Goal: Book appointment/travel/reservation

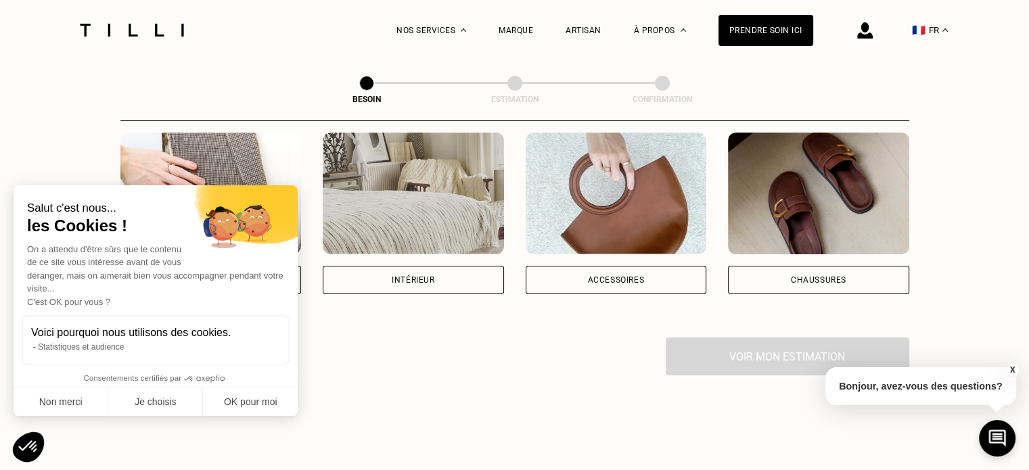
scroll to position [271, 0]
click at [257, 394] on button "OK pour moi" at bounding box center [250, 402] width 95 height 28
checkbox input "true"
click at [235, 264] on div "Salut c'est nous... les Cookies ! On a attendu d'être sûrs que le contenu de ce…" at bounding box center [156, 300] width 284 height 231
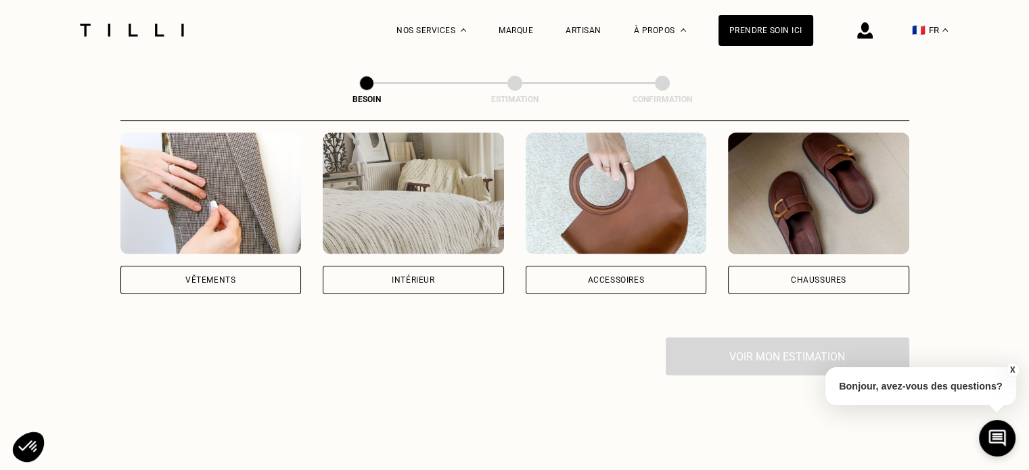
click at [253, 266] on div "Vêtements" at bounding box center [210, 280] width 181 height 28
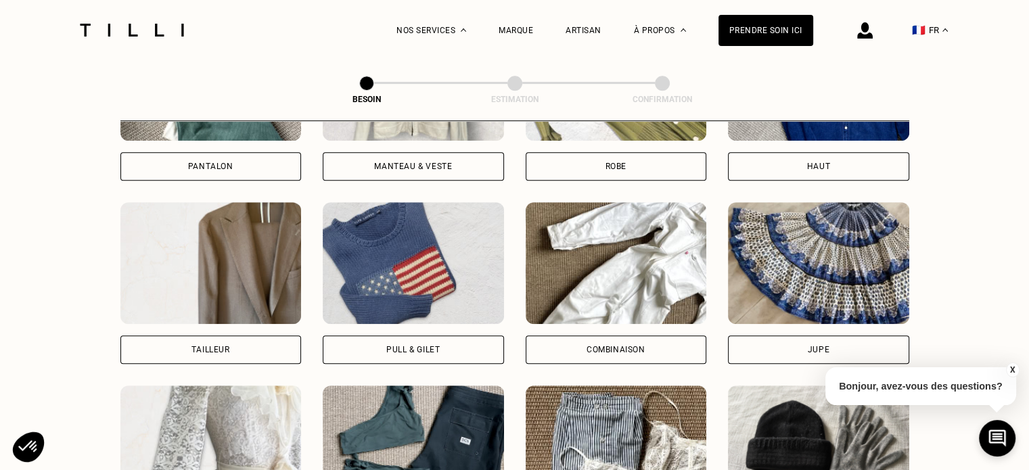
scroll to position [728, 0]
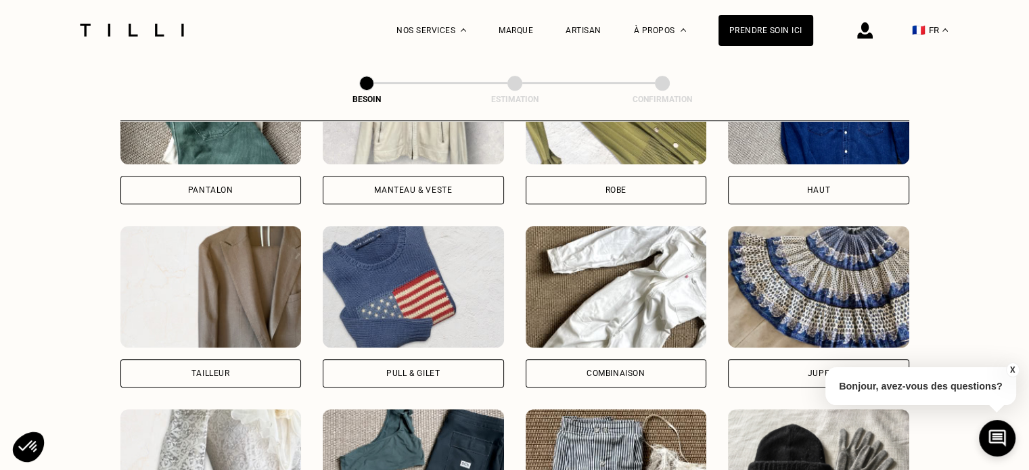
click at [227, 183] on div "Pantalon" at bounding box center [210, 190] width 181 height 28
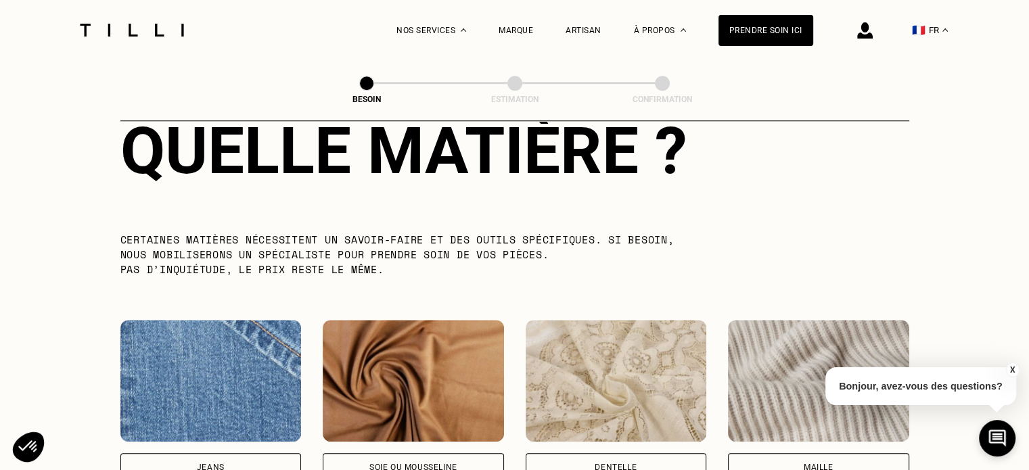
scroll to position [1515, 0]
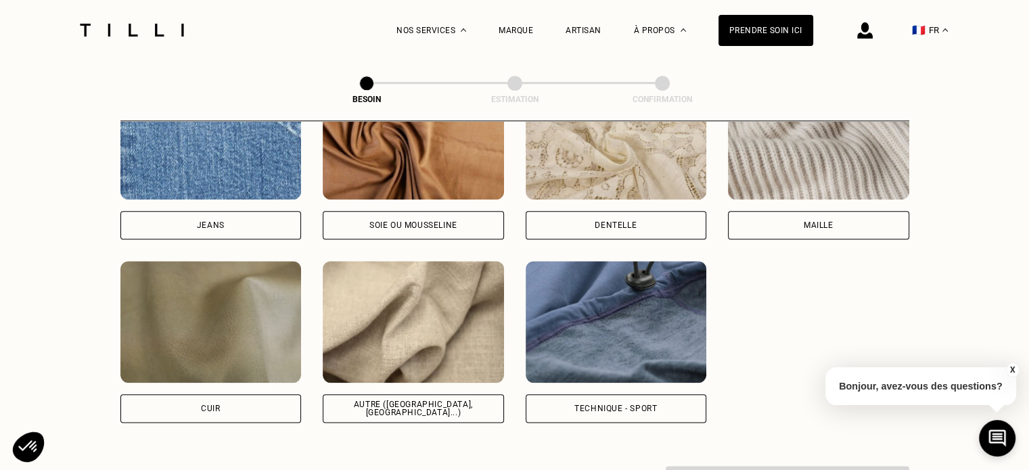
click at [251, 211] on div "Jeans" at bounding box center [210, 225] width 181 height 28
select select "FR"
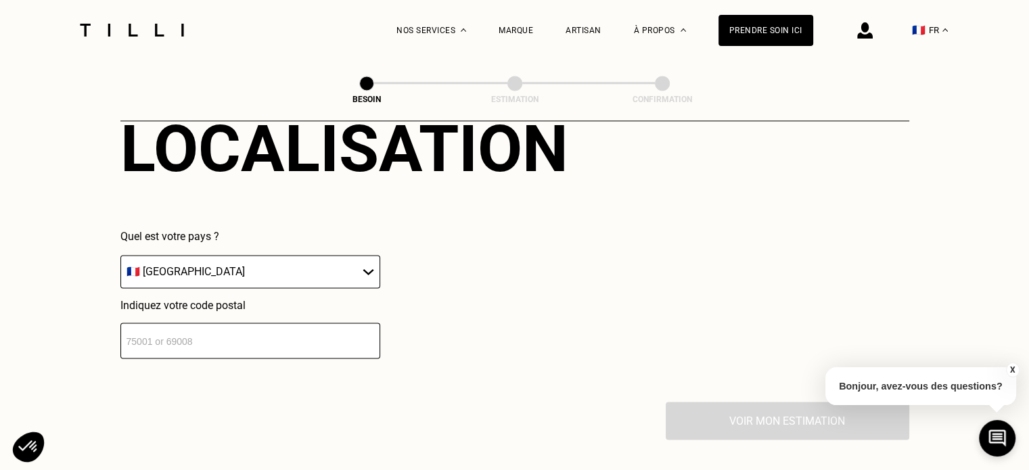
scroll to position [1916, 0]
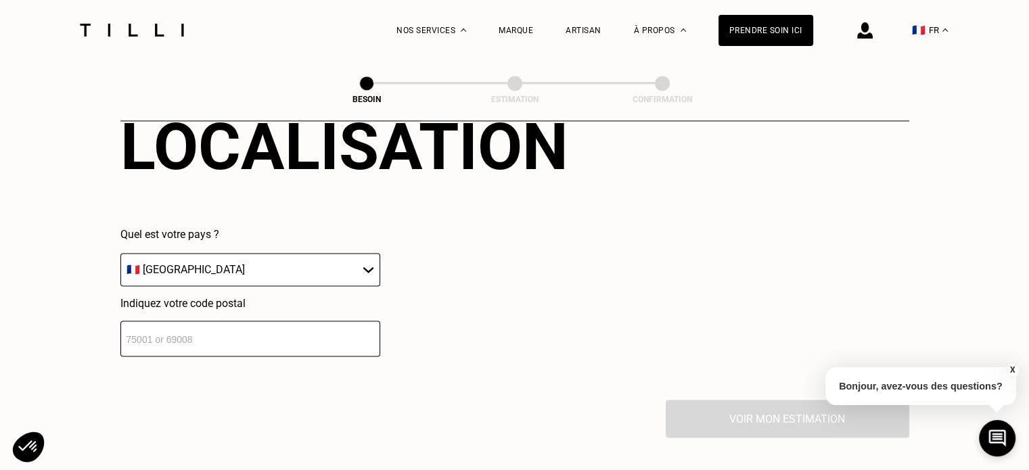
click at [315, 321] on input "number" at bounding box center [250, 339] width 260 height 36
click at [315, 321] on input "75019" at bounding box center [250, 339] width 260 height 36
click at [303, 321] on input "75019" at bounding box center [250, 339] width 260 height 36
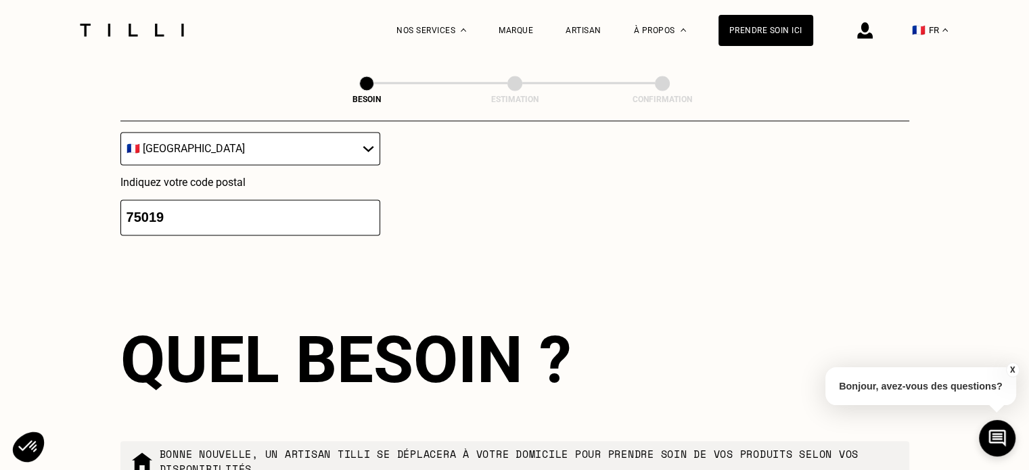
scroll to position [1884, 0]
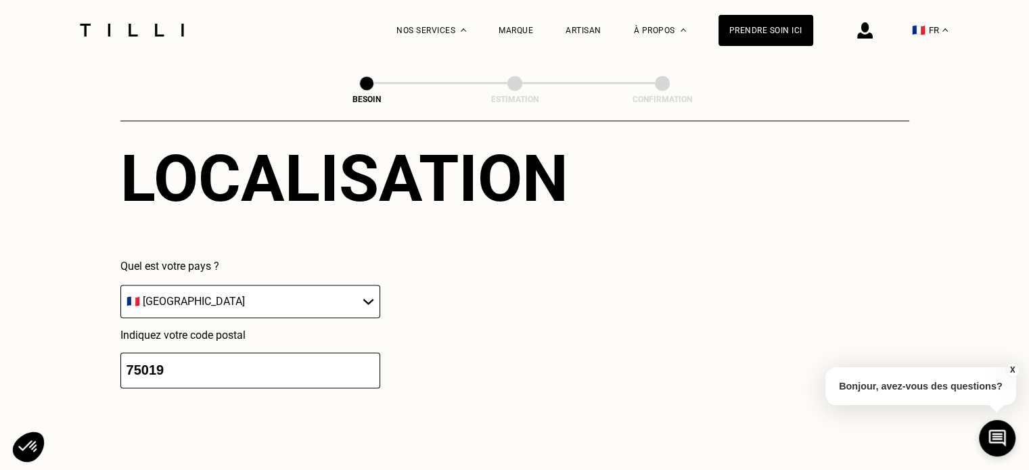
drag, startPoint x: 186, startPoint y: 361, endPoint x: 70, endPoint y: 351, distance: 116.8
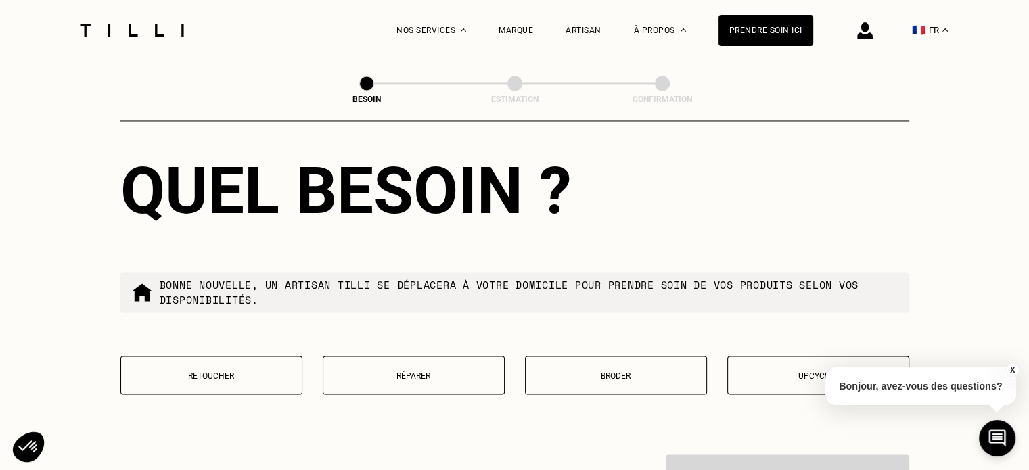
scroll to position [2290, 0]
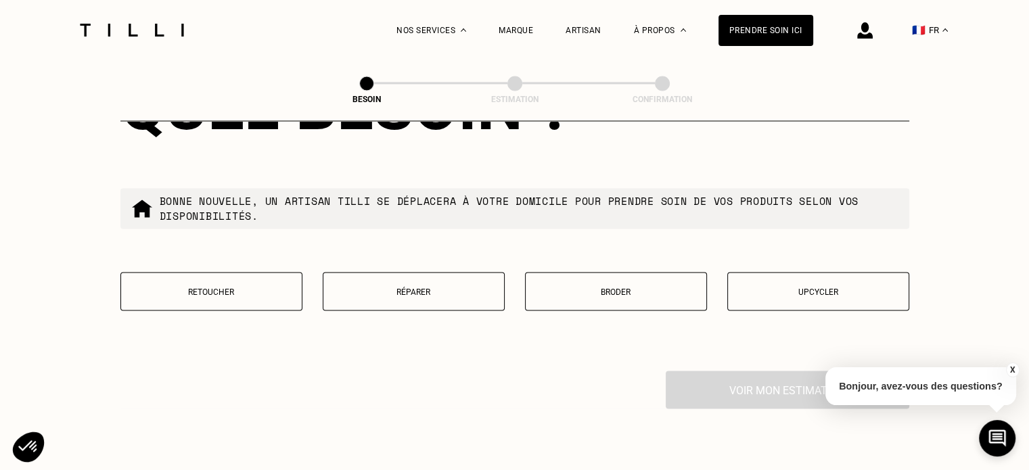
type input "94700"
click at [440, 290] on button "Réparer" at bounding box center [414, 291] width 182 height 39
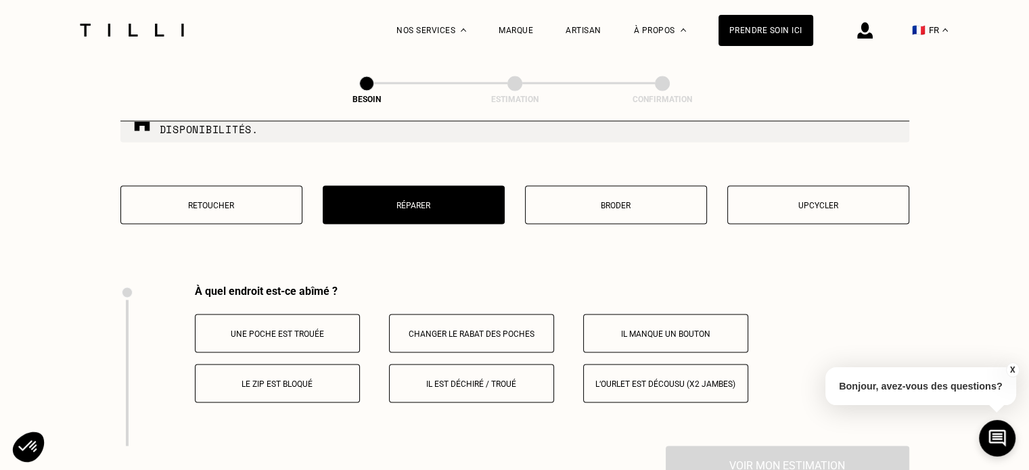
scroll to position [2341, 0]
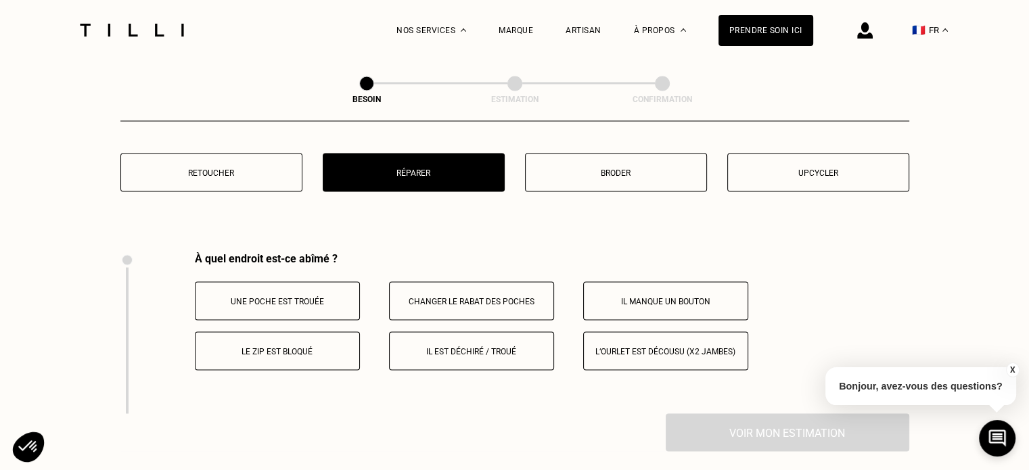
click at [492, 346] on p "Il est déchiré / troué" at bounding box center [472, 350] width 150 height 9
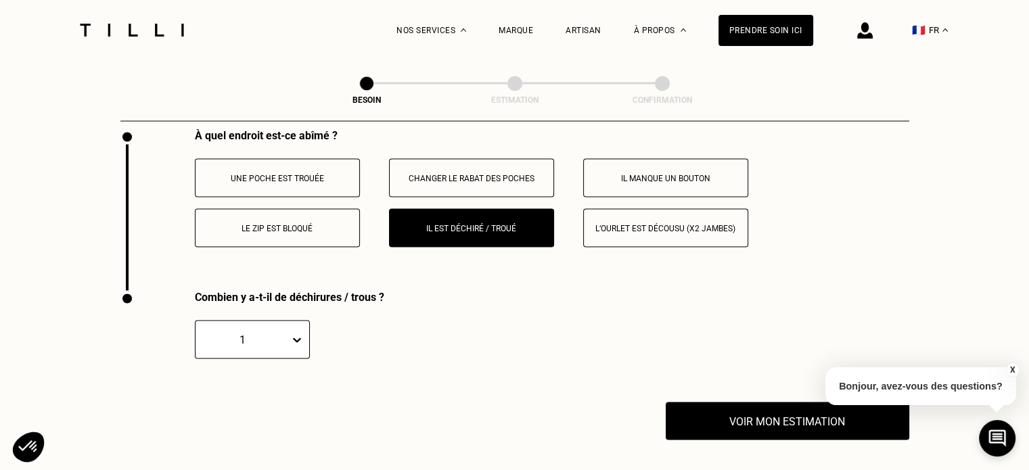
scroll to position [2663, 0]
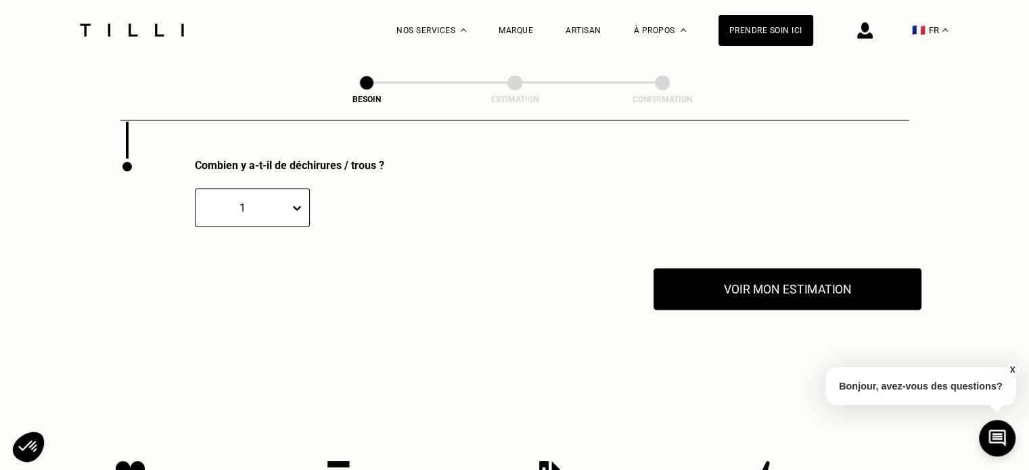
click at [744, 284] on button "Voir mon estimation" at bounding box center [788, 290] width 268 height 42
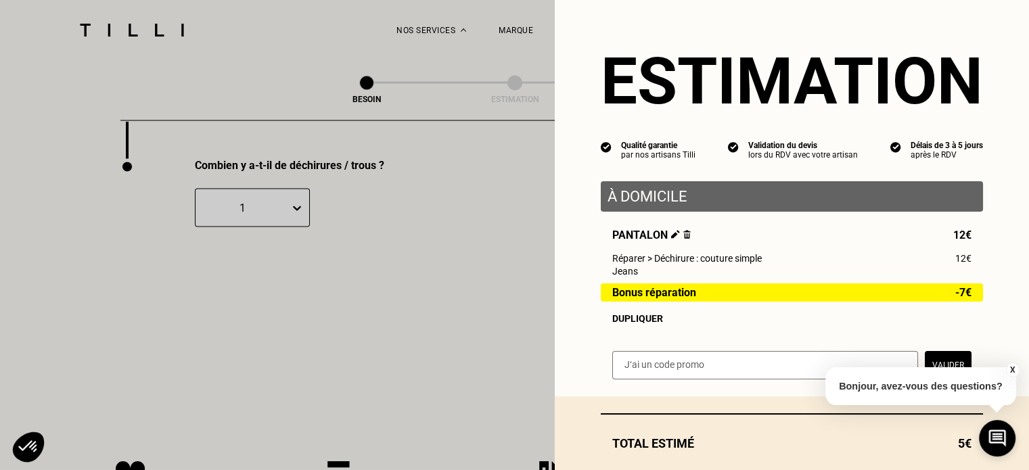
click at [1013, 374] on button "X" at bounding box center [1013, 370] width 14 height 15
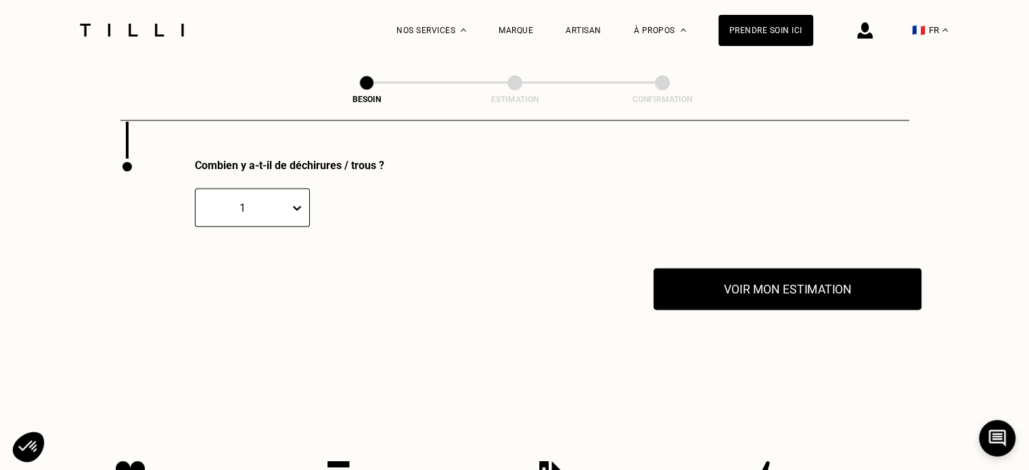
click at [786, 294] on button "Voir mon estimation" at bounding box center [788, 290] width 268 height 42
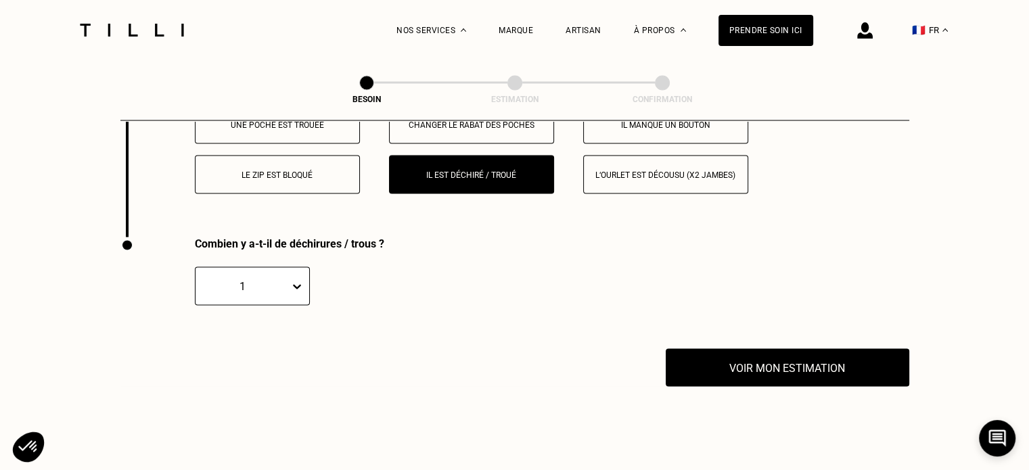
scroll to position [2528, 0]
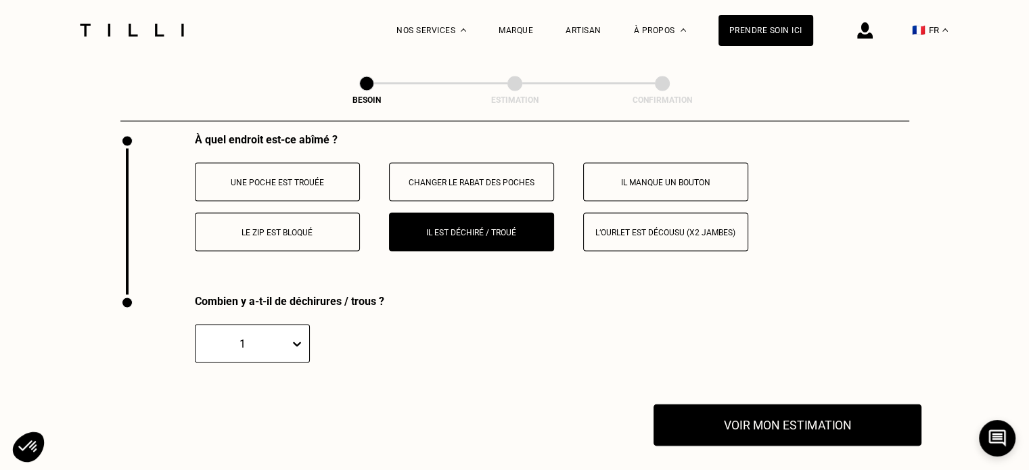
click at [712, 404] on button "Voir mon estimation" at bounding box center [788, 425] width 268 height 42
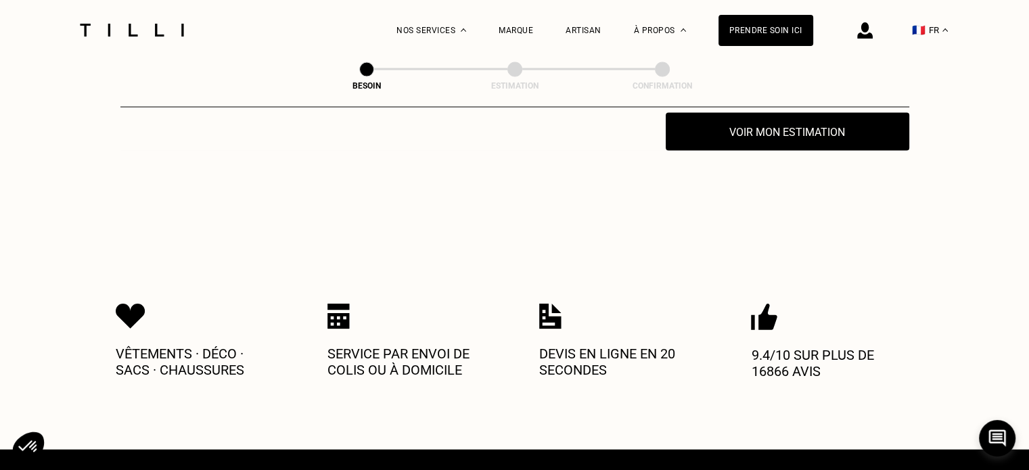
scroll to position [2663, 0]
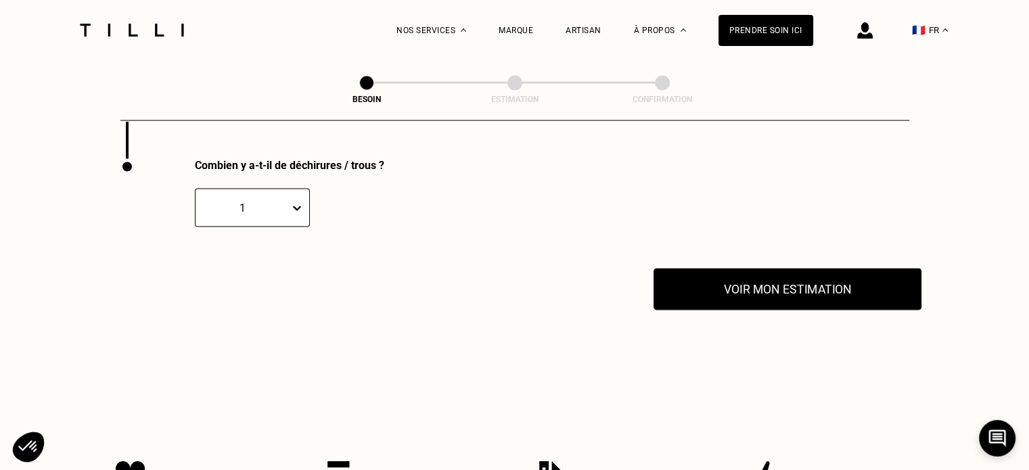
click at [763, 293] on button "Voir mon estimation" at bounding box center [788, 290] width 268 height 42
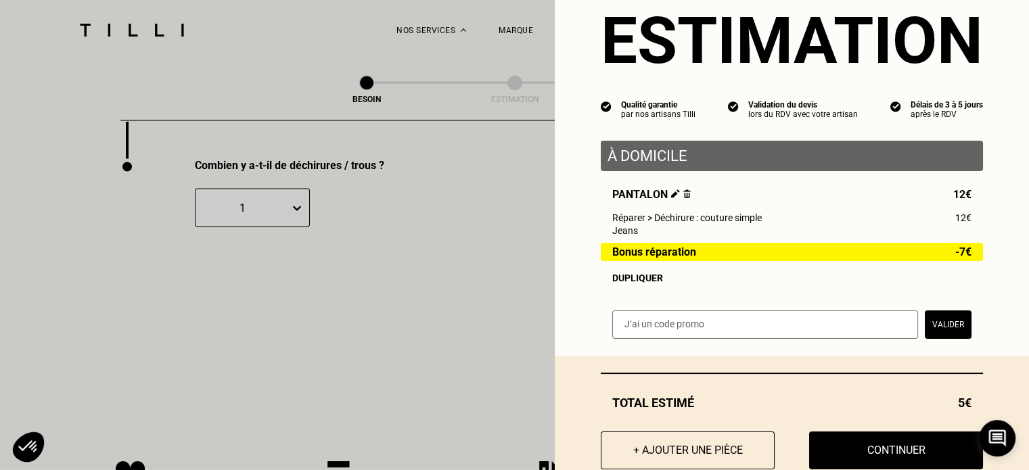
scroll to position [78, 0]
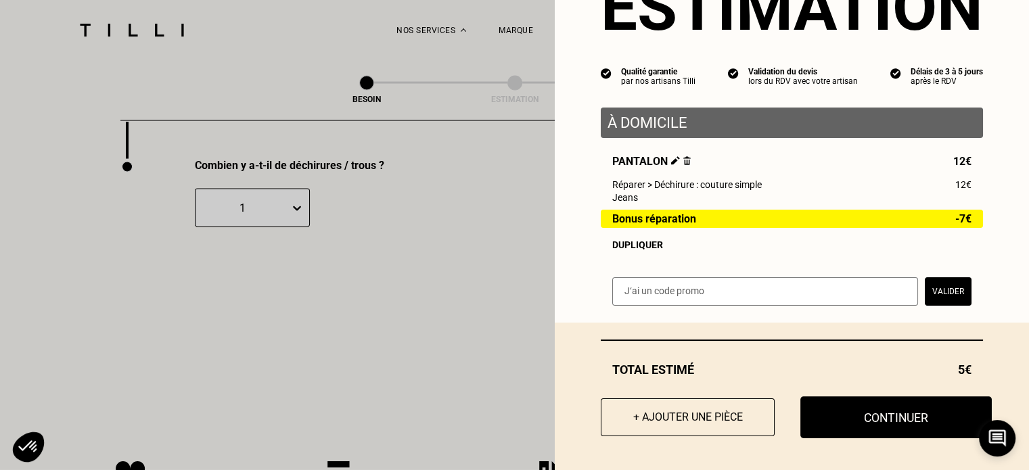
click at [880, 418] on button "Continuer" at bounding box center [895, 418] width 191 height 42
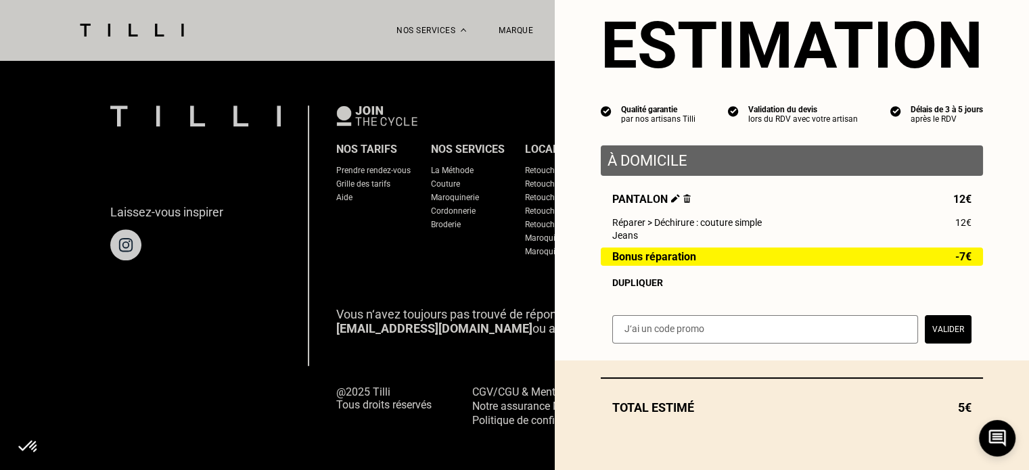
scroll to position [41, 0]
select select "FR"
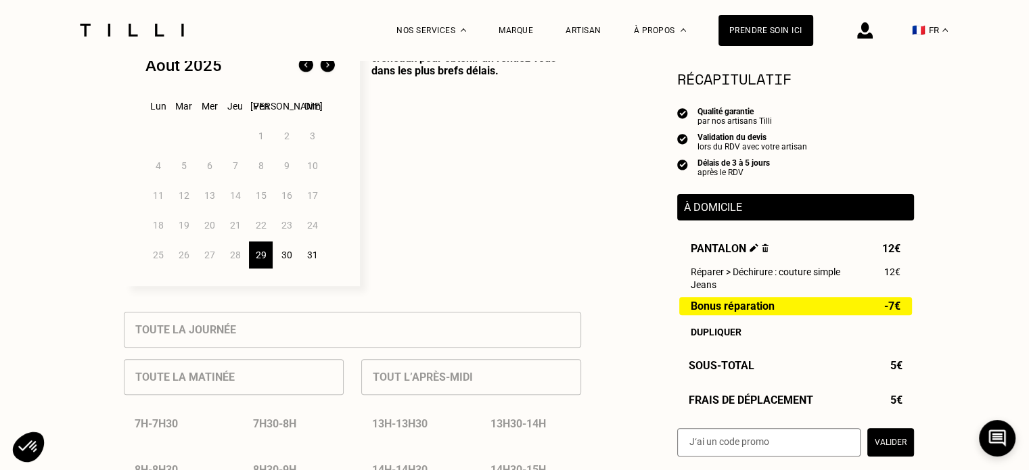
scroll to position [338, 0]
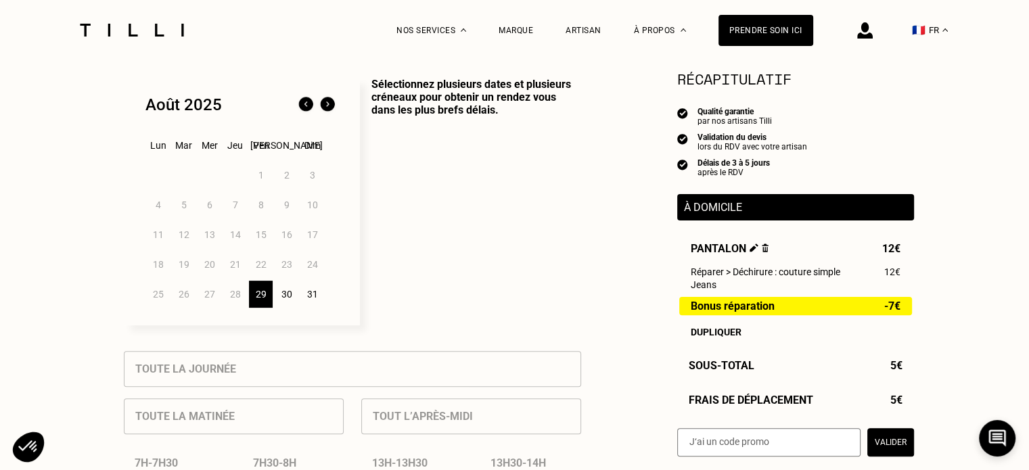
click at [281, 300] on div "30" at bounding box center [287, 294] width 24 height 27
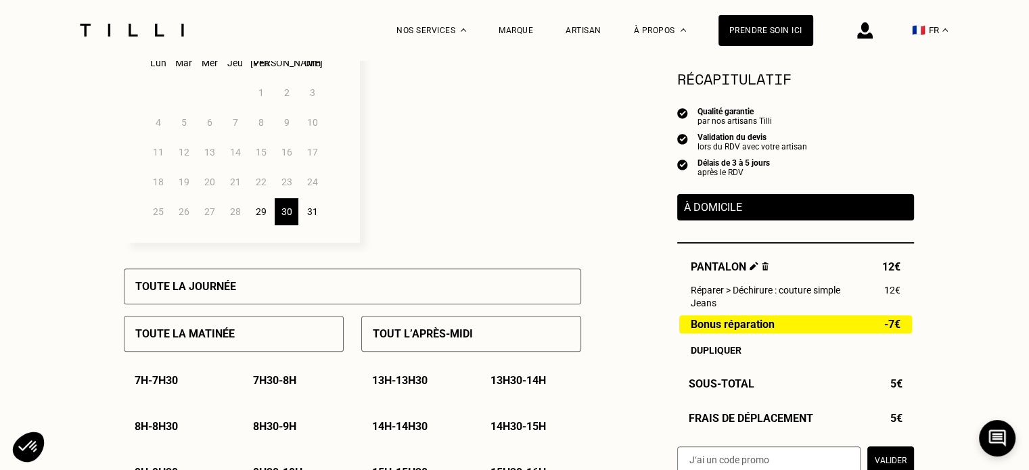
scroll to position [541, 0]
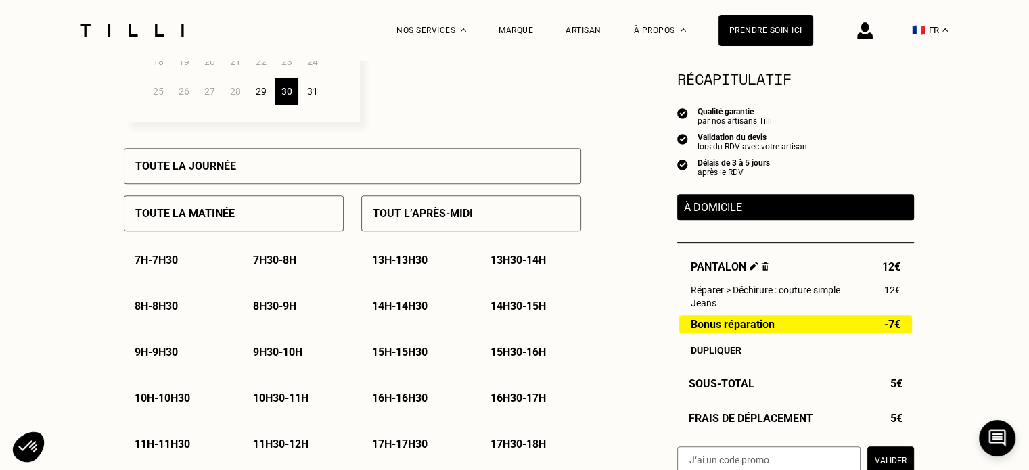
click at [428, 208] on div "Tout l’après-midi" at bounding box center [471, 214] width 220 height 36
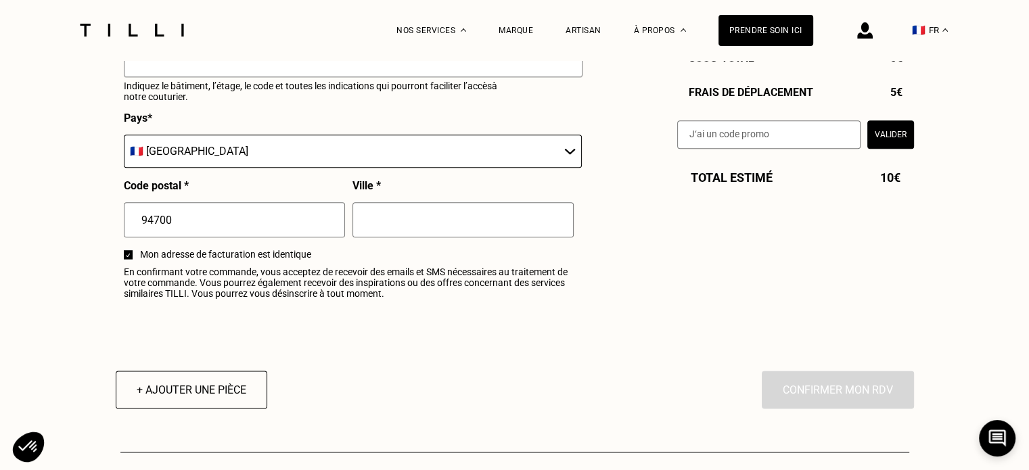
scroll to position [1759, 0]
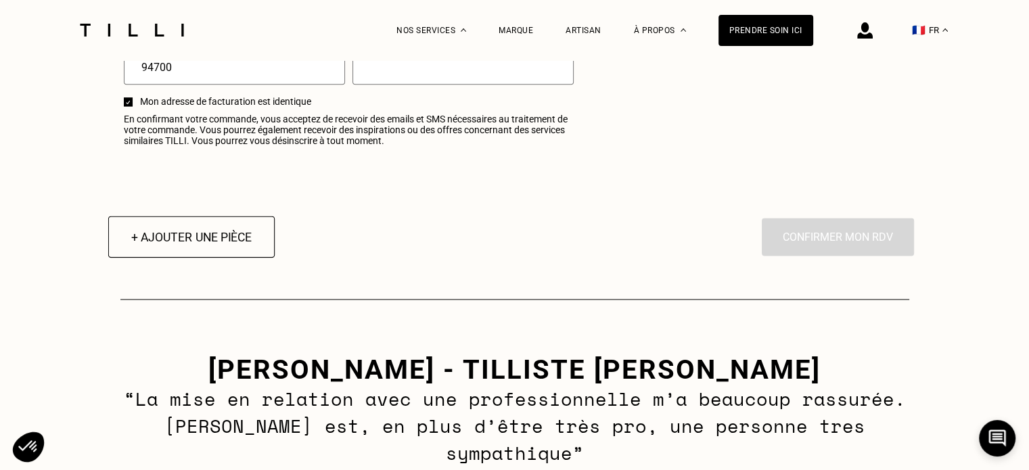
click at [202, 251] on button "+ Ajouter une pièce" at bounding box center [191, 237] width 166 height 42
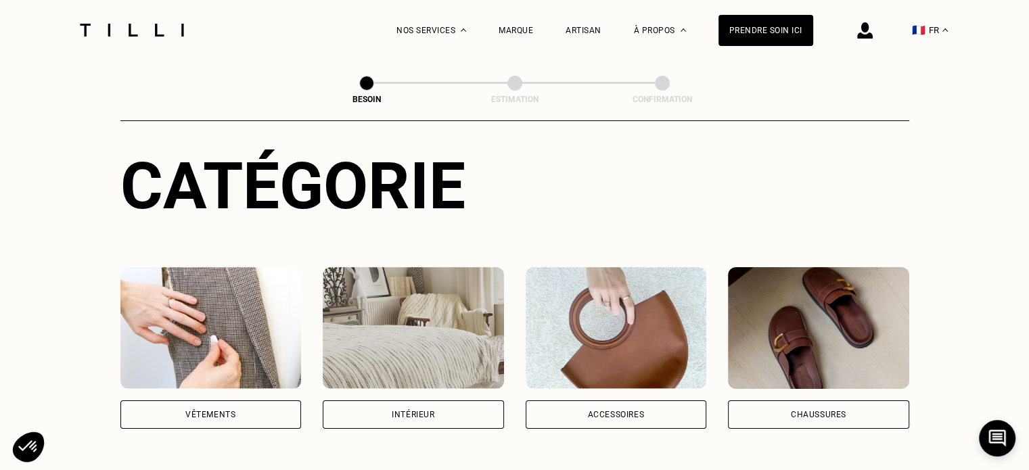
scroll to position [135, 0]
click at [219, 411] on div "Vêtements" at bounding box center [210, 415] width 50 height 8
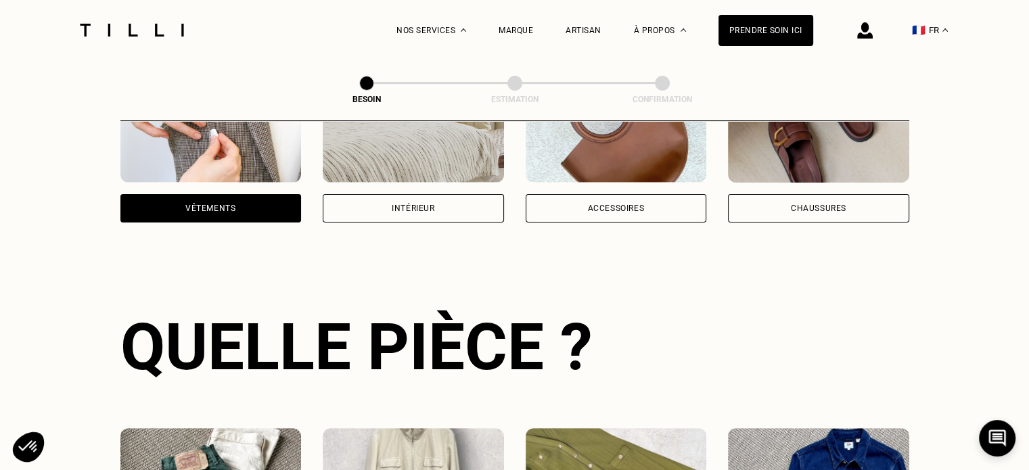
scroll to position [306, 0]
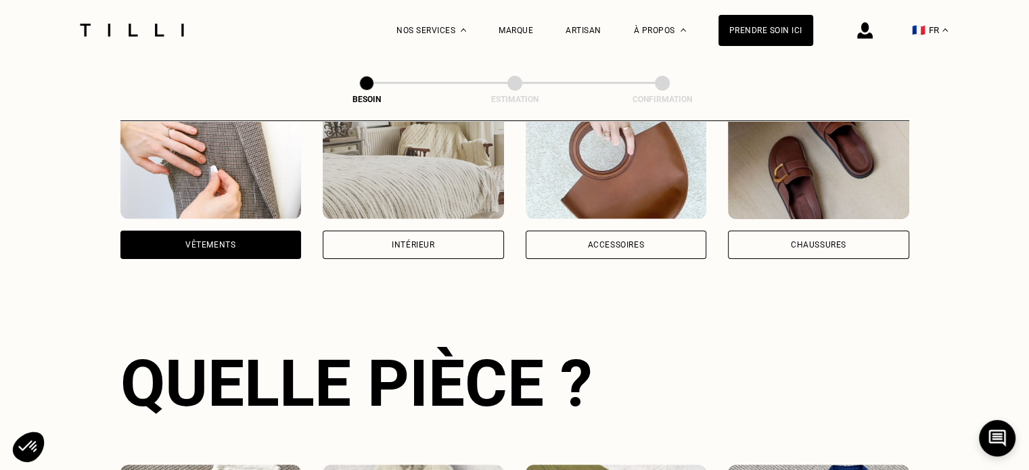
click at [601, 231] on div "Accessoires" at bounding box center [616, 245] width 181 height 28
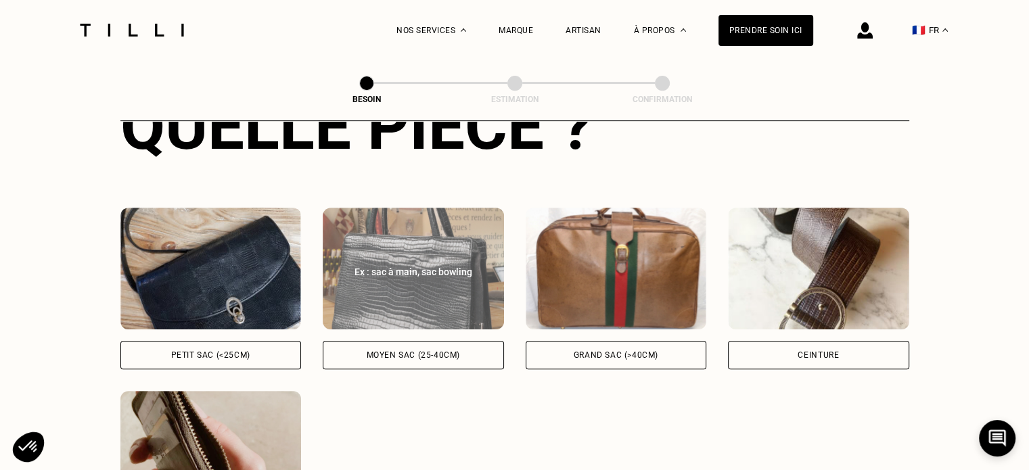
scroll to position [698, 0]
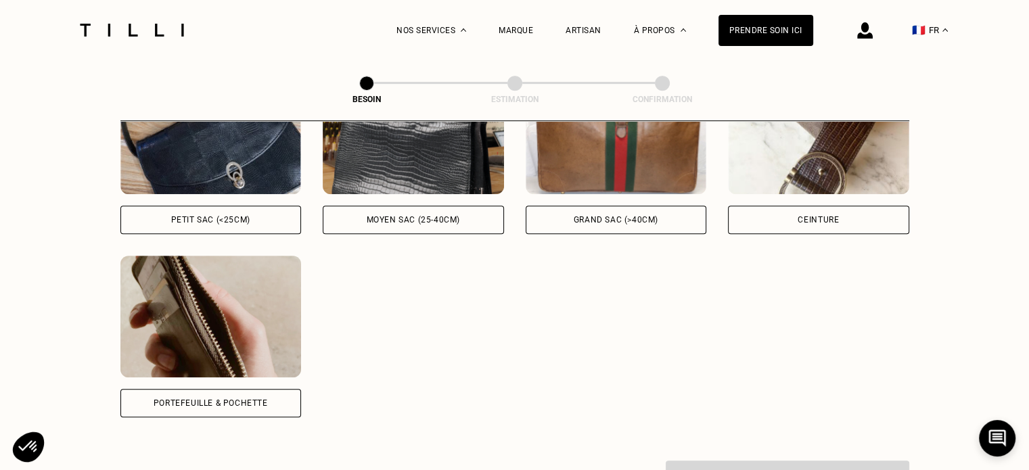
click at [277, 395] on div "Portefeuille & Pochette" at bounding box center [210, 403] width 181 height 28
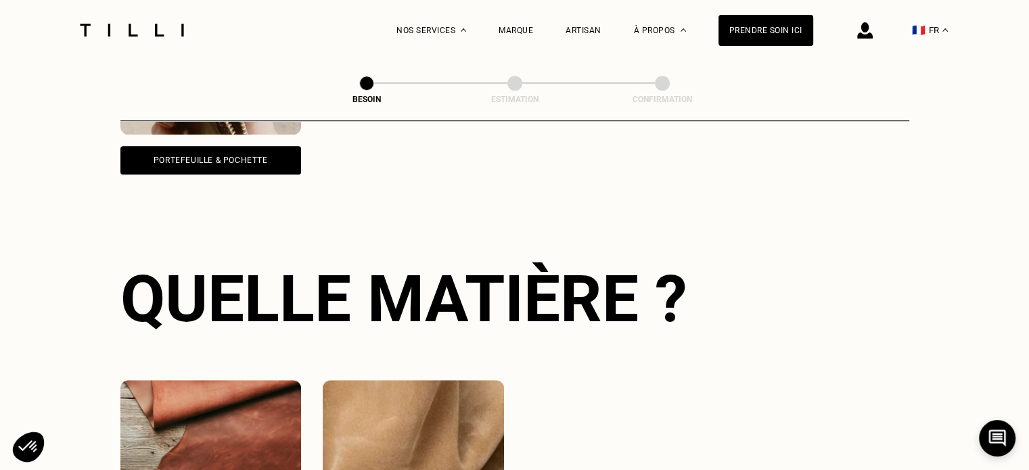
scroll to position [1144, 0]
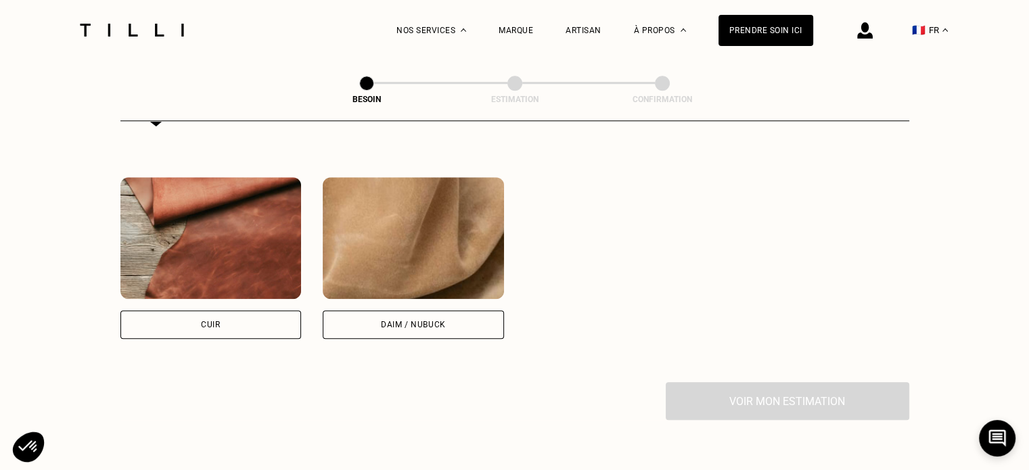
click at [248, 311] on div "Cuir" at bounding box center [210, 325] width 181 height 28
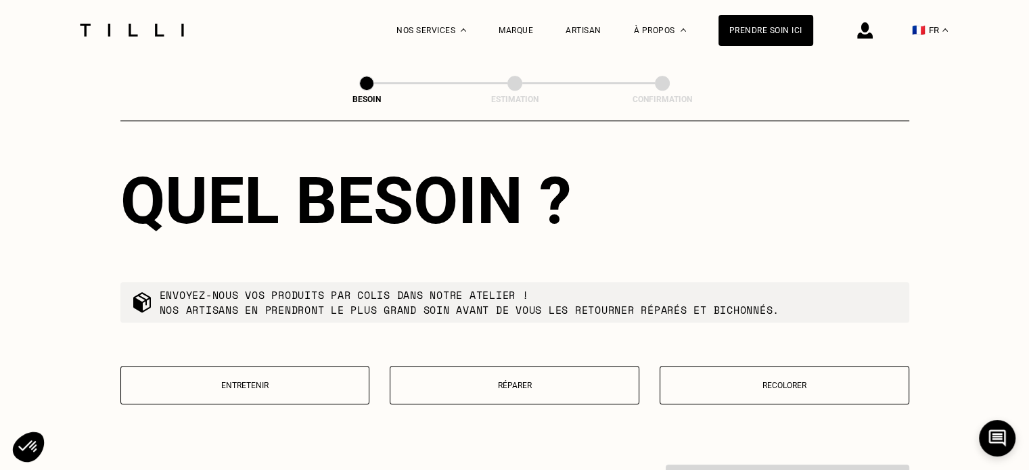
scroll to position [1498, 0]
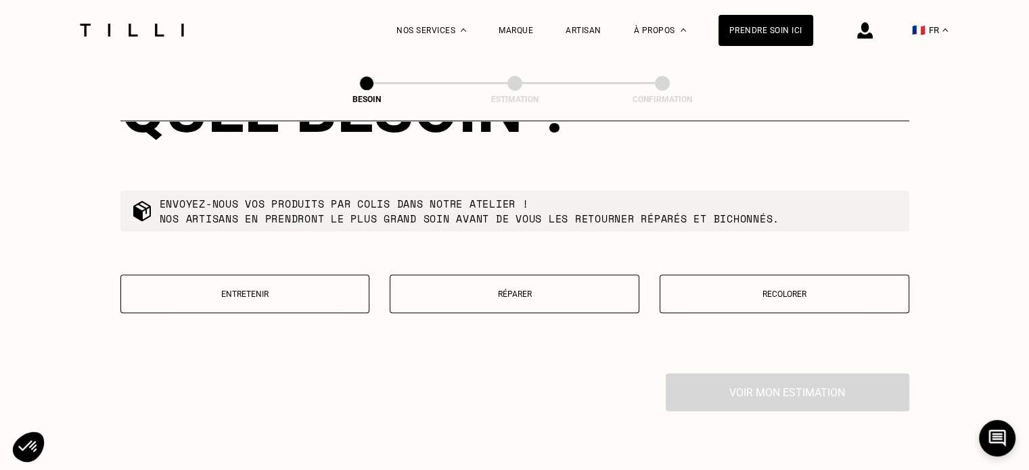
click at [474, 294] on button "Réparer" at bounding box center [515, 294] width 250 height 39
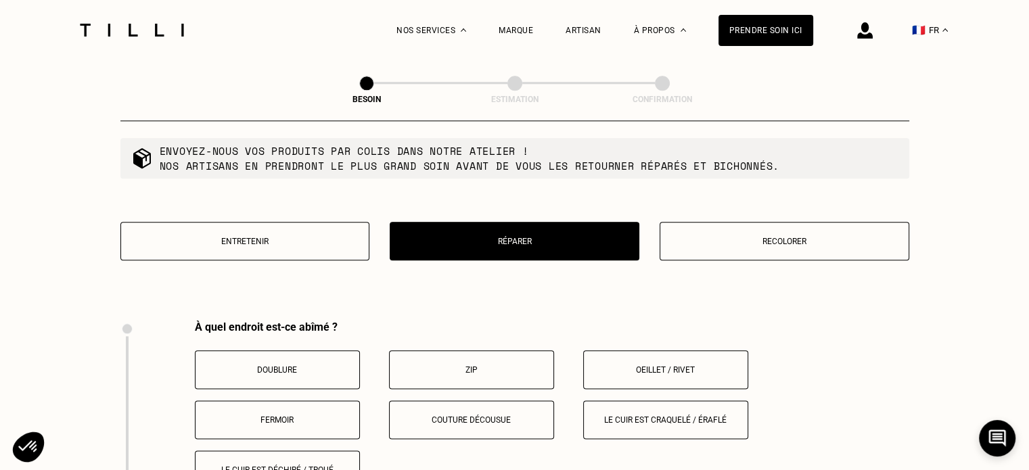
scroll to position [1643, 0]
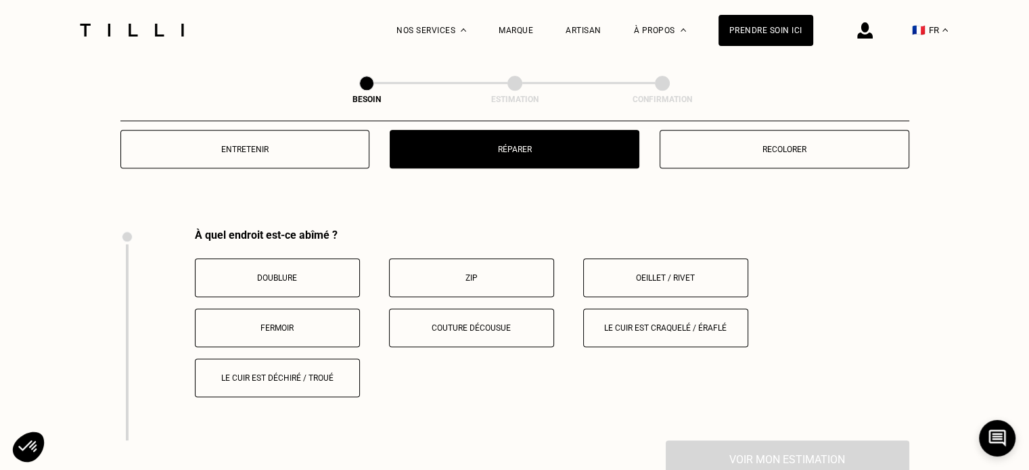
click at [615, 332] on button "Le cuir est craquelé / éraflé" at bounding box center [665, 328] width 165 height 39
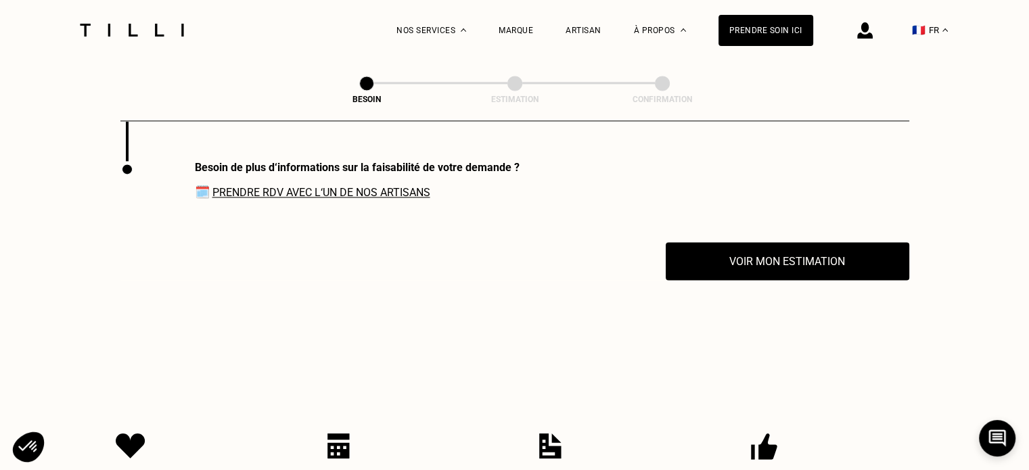
scroll to position [1719, 0]
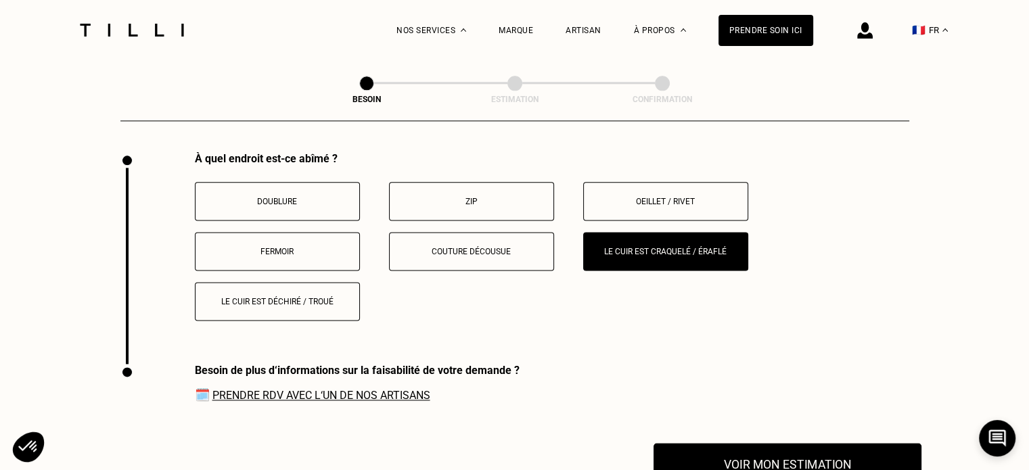
click at [698, 451] on button "Voir mon estimation" at bounding box center [788, 464] width 268 height 42
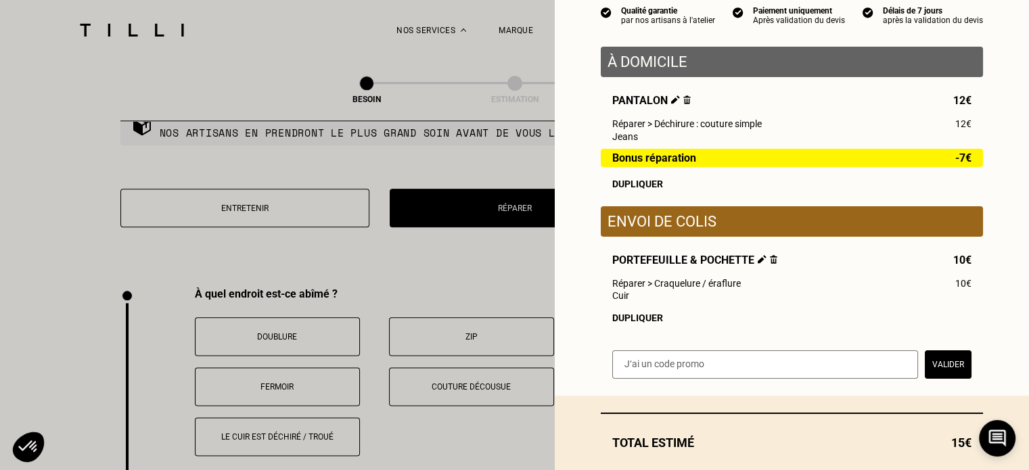
scroll to position [135, 0]
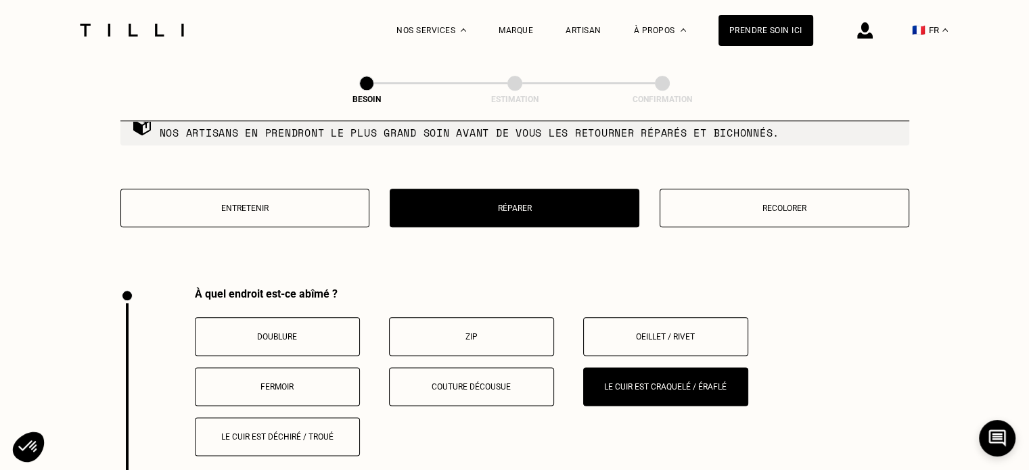
click at [260, 432] on p "Le cuir est déchiré / troué" at bounding box center [277, 436] width 150 height 9
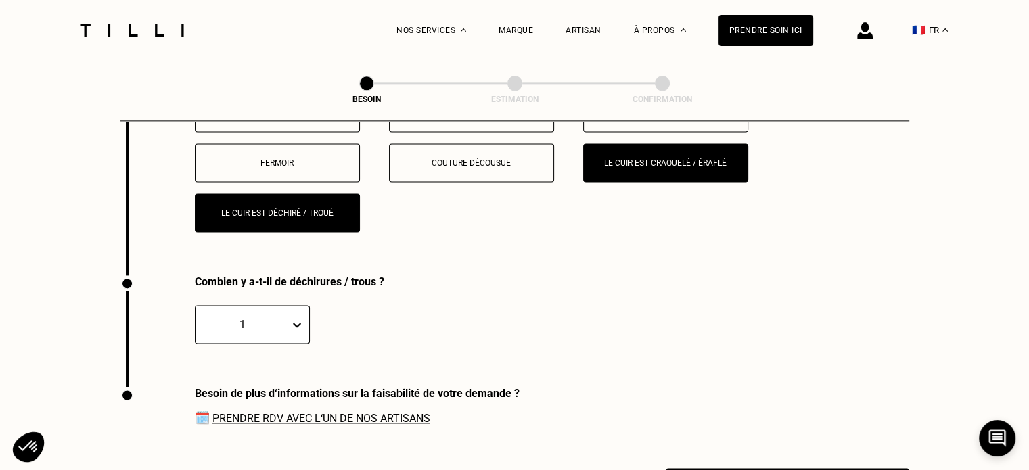
scroll to position [1787, 0]
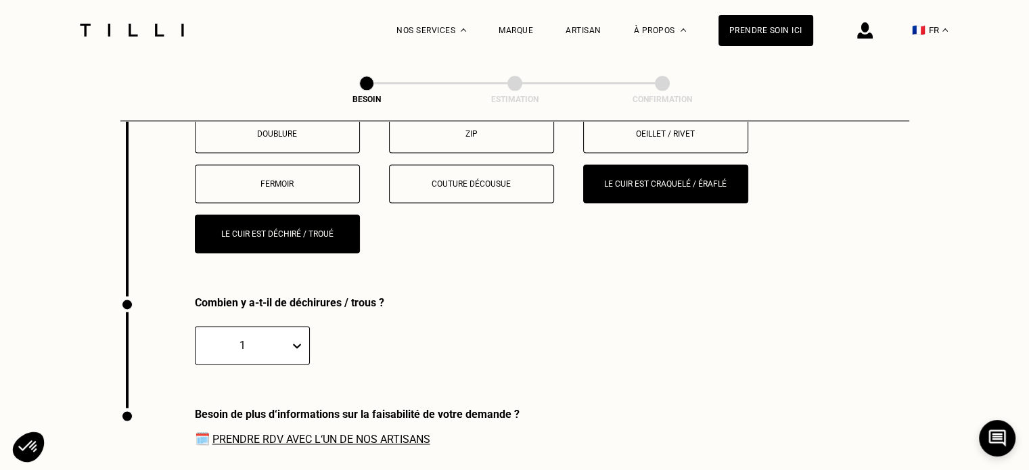
click at [213, 242] on button "Le cuir est déchiré / troué" at bounding box center [277, 234] width 165 height 39
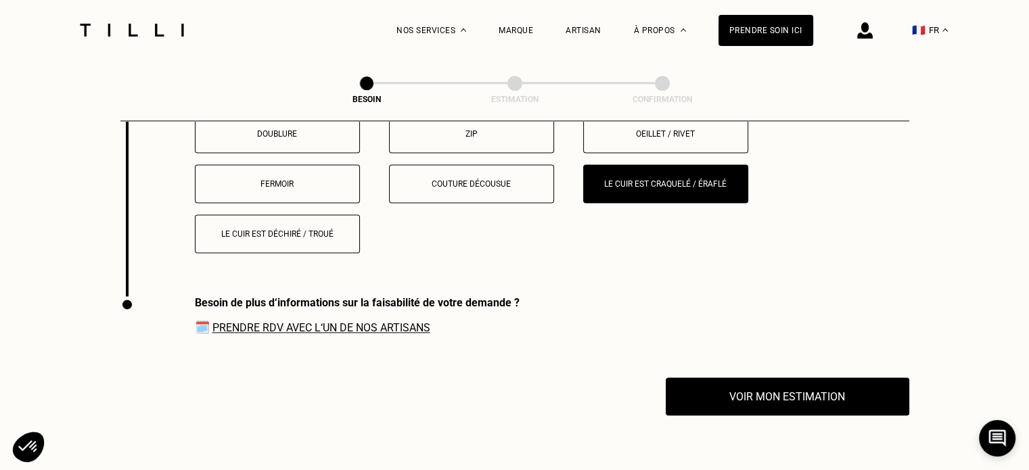
click at [279, 235] on button "Le cuir est déchiré / troué" at bounding box center [277, 234] width 165 height 39
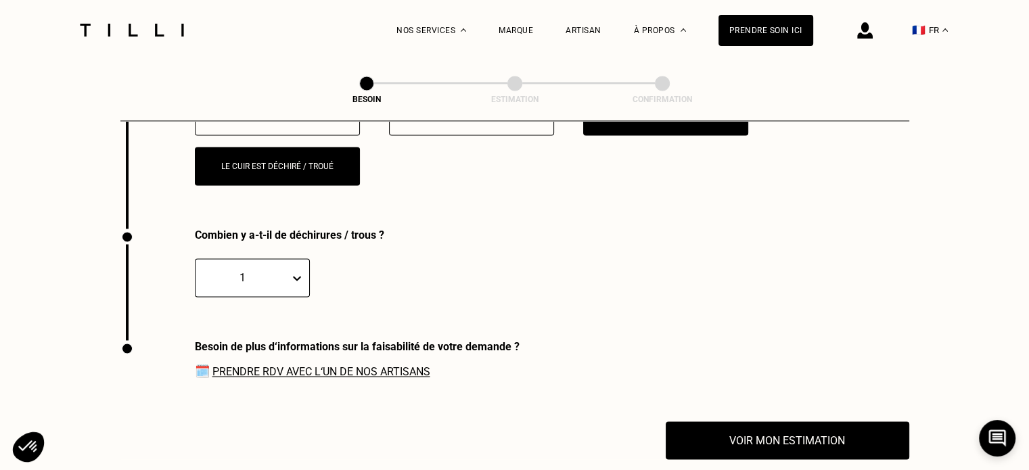
click at [315, 148] on button "Le cuir est déchiré / troué" at bounding box center [277, 166] width 165 height 39
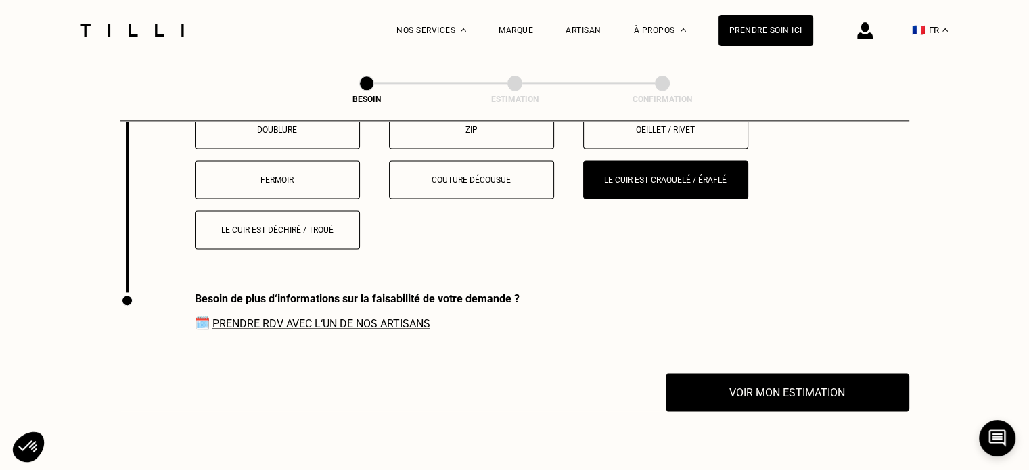
click at [296, 181] on div "À quel endroit est-ce abîmé ? Doublure Zip Oeillet / rivet Fermoir Couture déco…" at bounding box center [514, 187] width 789 height 212
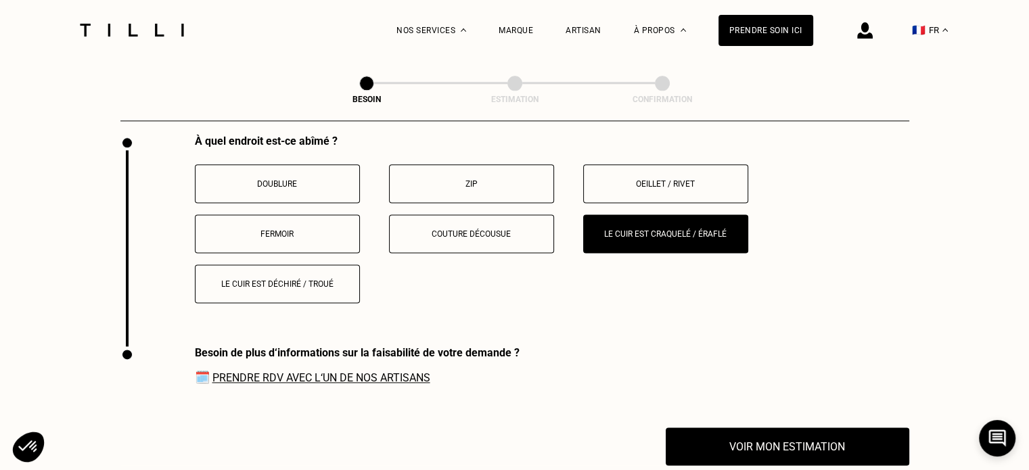
scroll to position [1719, 0]
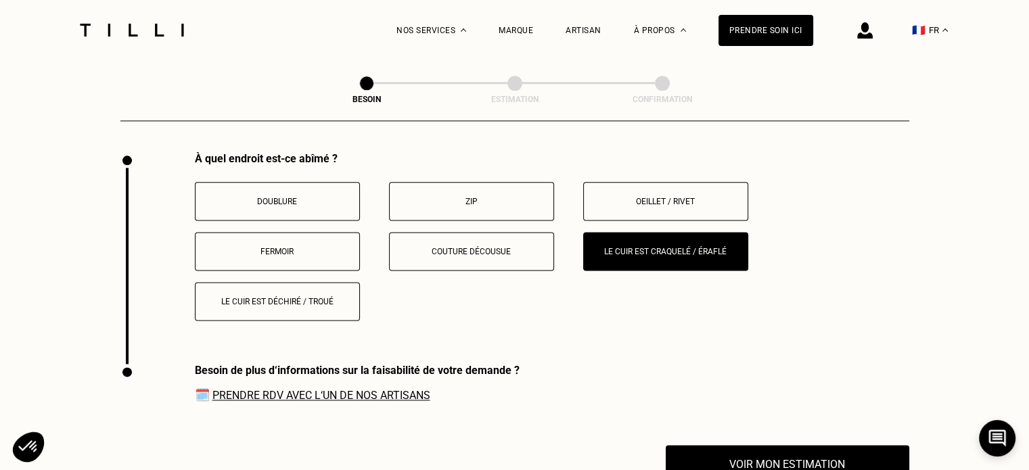
click at [293, 182] on button "Doublure" at bounding box center [277, 201] width 165 height 39
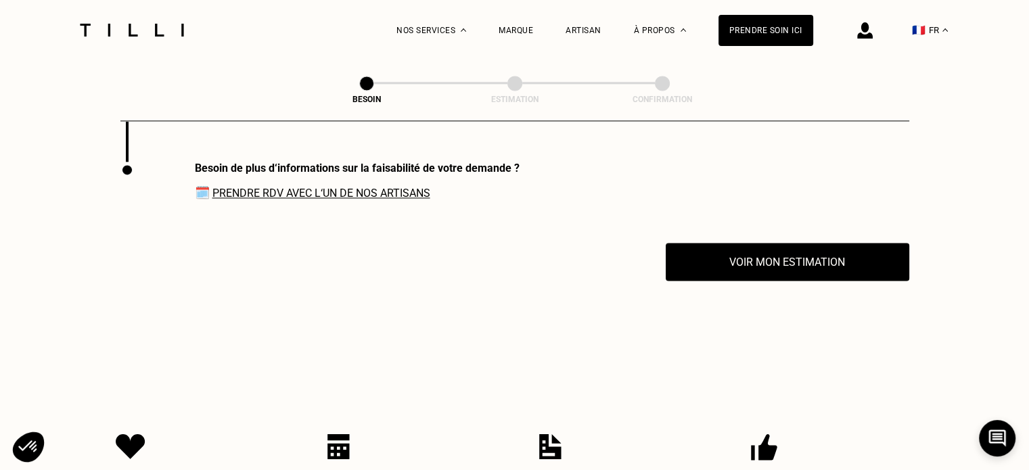
scroll to position [1922, 0]
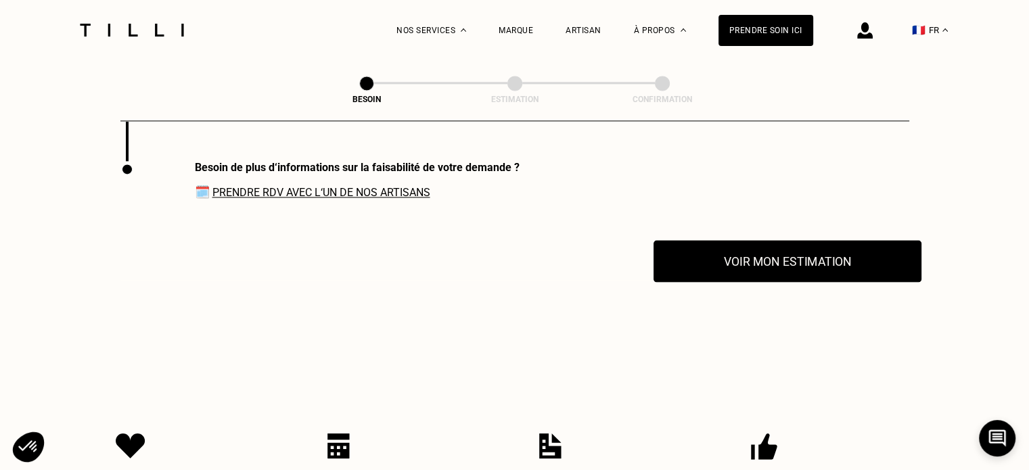
click at [763, 256] on button "Voir mon estimation" at bounding box center [788, 261] width 268 height 42
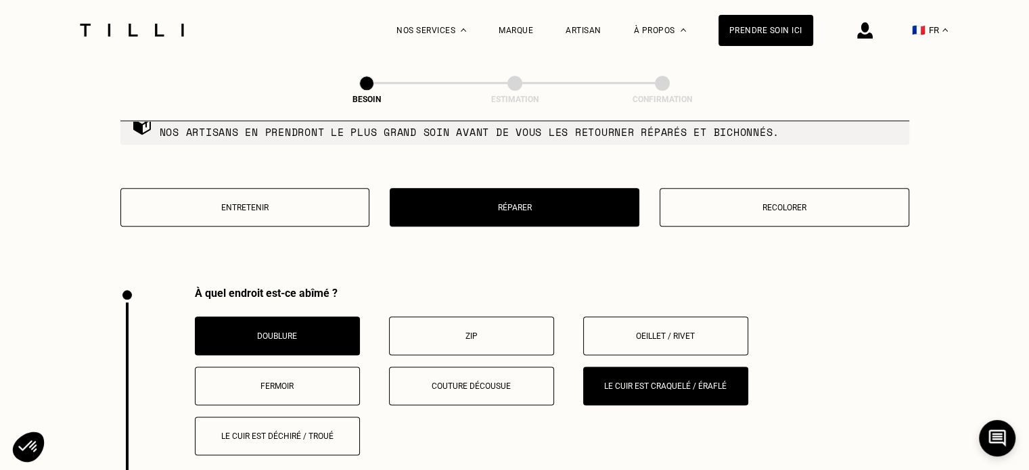
scroll to position [1584, 0]
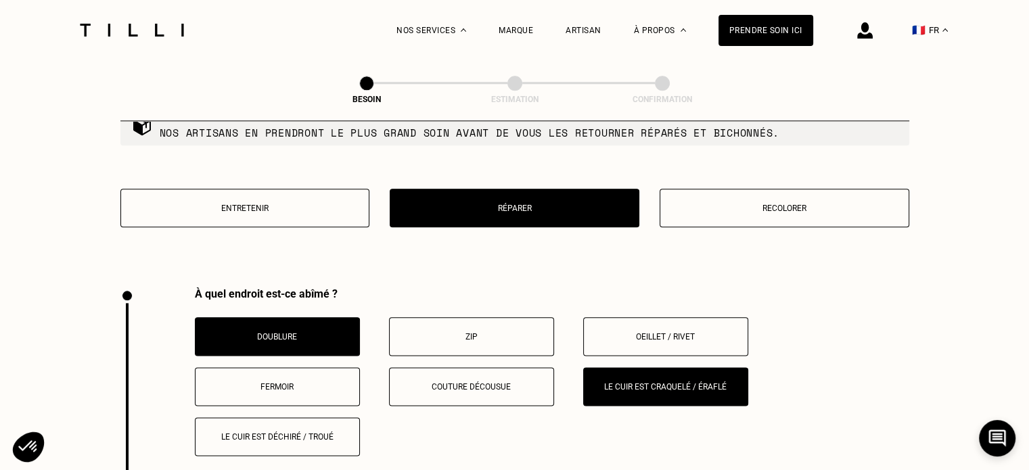
click at [306, 317] on button "Doublure" at bounding box center [277, 336] width 165 height 39
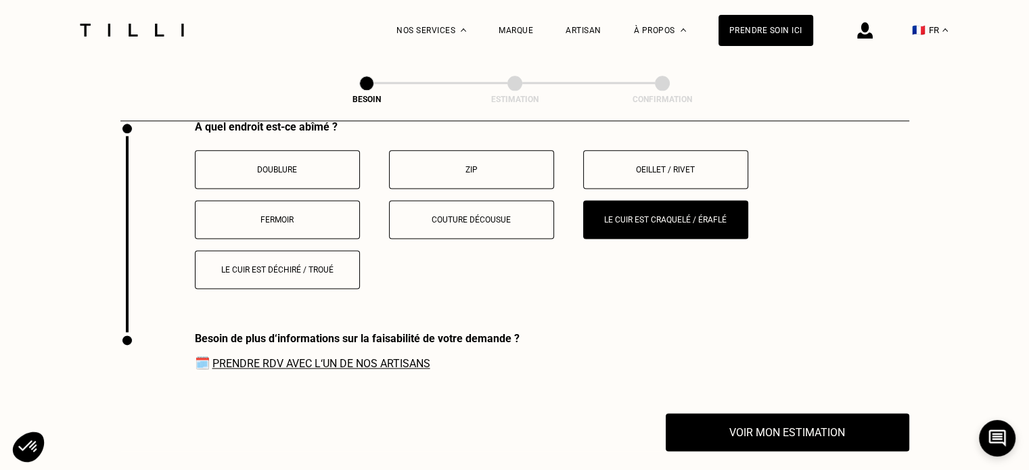
scroll to position [1652, 0]
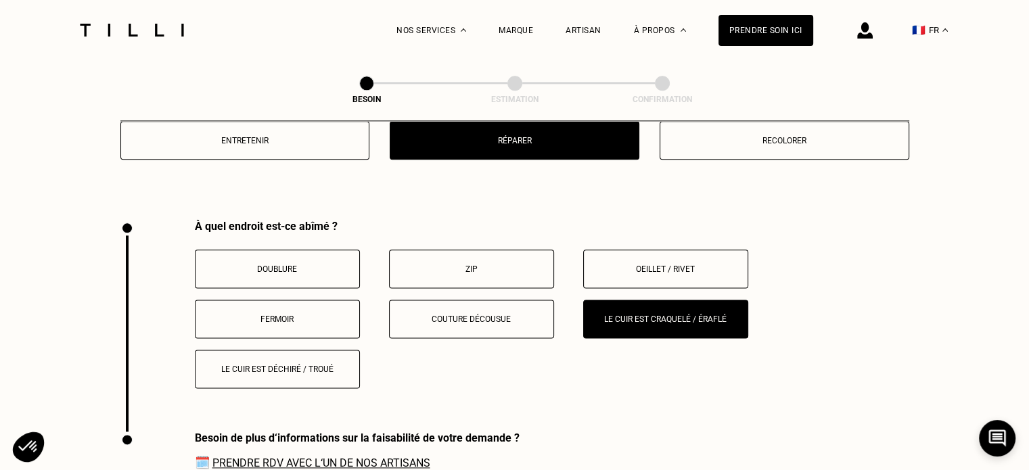
click at [311, 373] on button "Le cuir est déchiré / troué" at bounding box center [277, 369] width 165 height 39
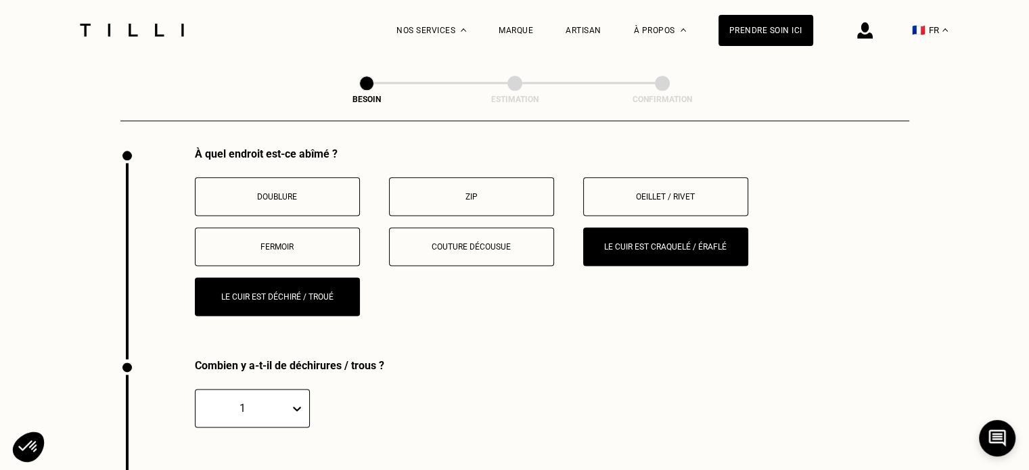
click at [674, 300] on div "À quel endroit est-ce abîmé ? Doublure Zip Oeillet / rivet Fermoir Couture déco…" at bounding box center [514, 254] width 789 height 212
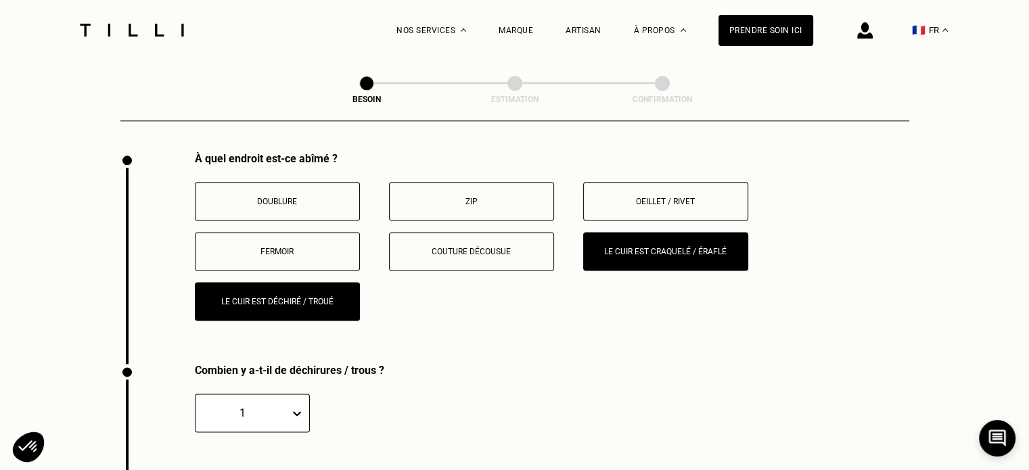
click at [645, 247] on p "Le cuir est craquelé / éraflé" at bounding box center [666, 251] width 150 height 9
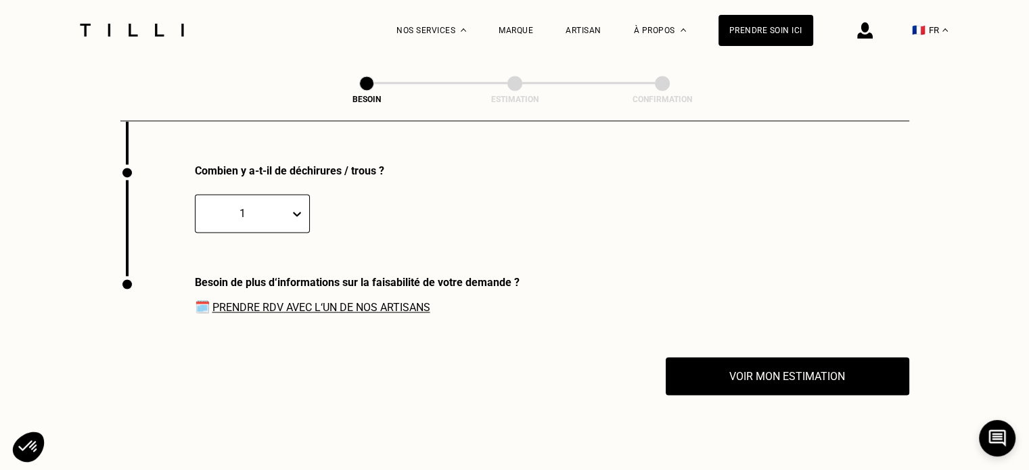
scroll to position [1922, 0]
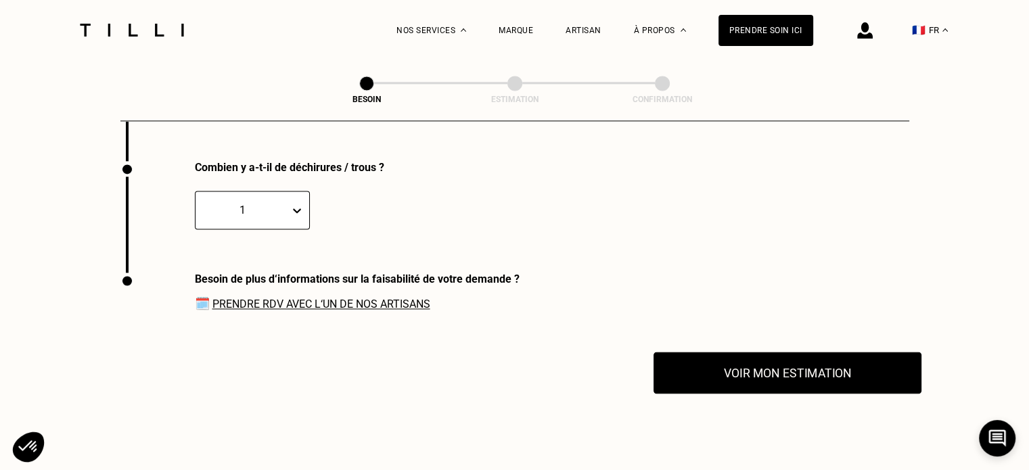
click at [788, 365] on button "Voir mon estimation" at bounding box center [788, 373] width 268 height 42
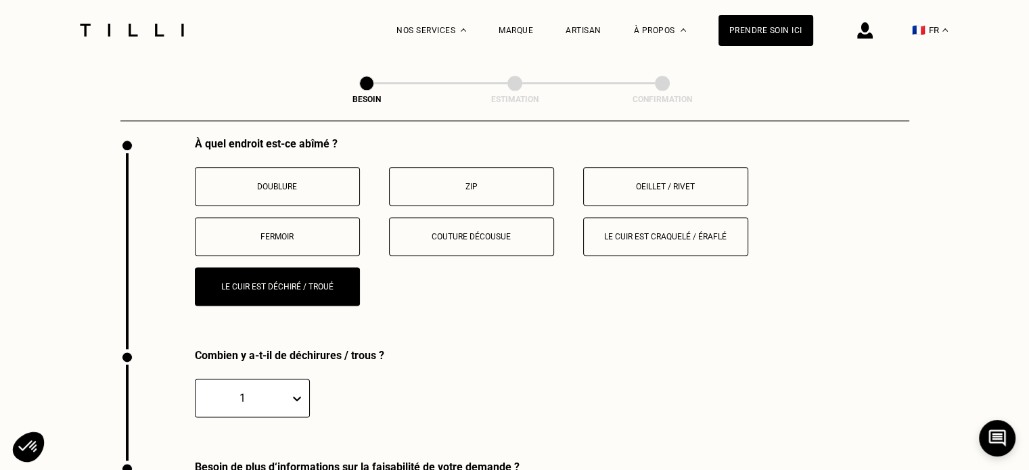
scroll to position [1516, 0]
